Goal: Find specific page/section: Find specific page/section

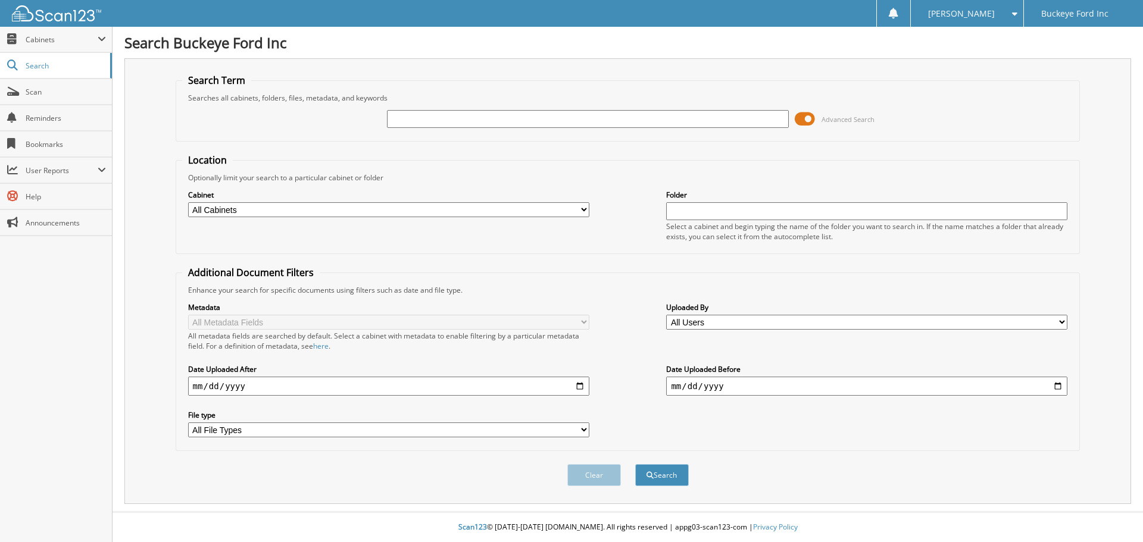
click at [436, 117] on input "text" at bounding box center [587, 119] width 401 height 18
click at [431, 123] on input "text" at bounding box center [587, 119] width 401 height 18
type input "[PERSON_NAME]"
click at [677, 481] on button "Search" at bounding box center [662, 475] width 54 height 22
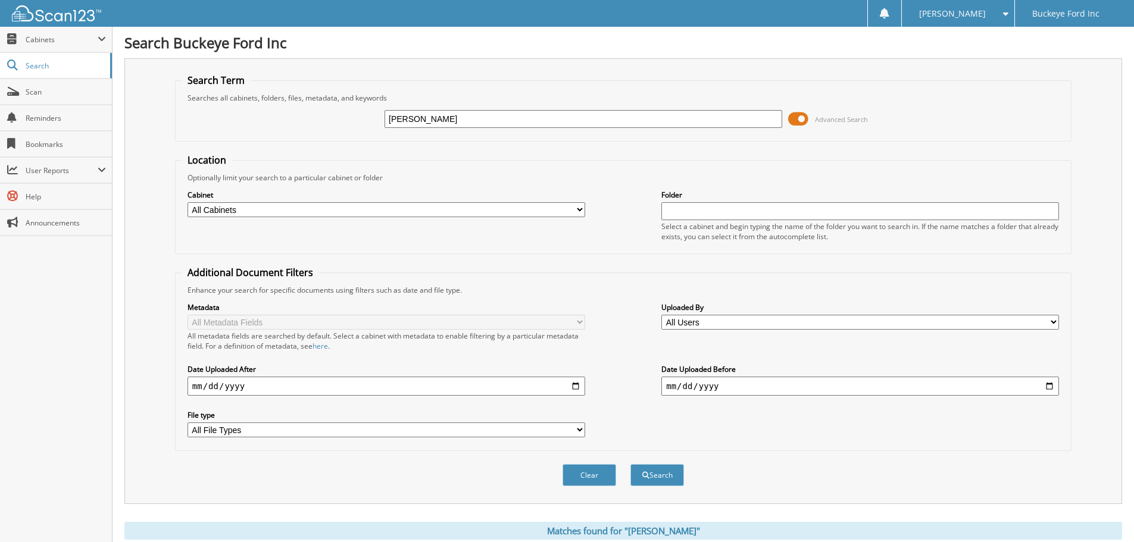
click at [426, 215] on select "All Cabinets Needs Filing" at bounding box center [386, 209] width 398 height 15
click at [424, 215] on select "All Cabinets Needs Filing" at bounding box center [386, 209] width 398 height 15
click at [22, 95] on link "Scan" at bounding box center [56, 92] width 112 height 26
